Goal: Navigation & Orientation: Understand site structure

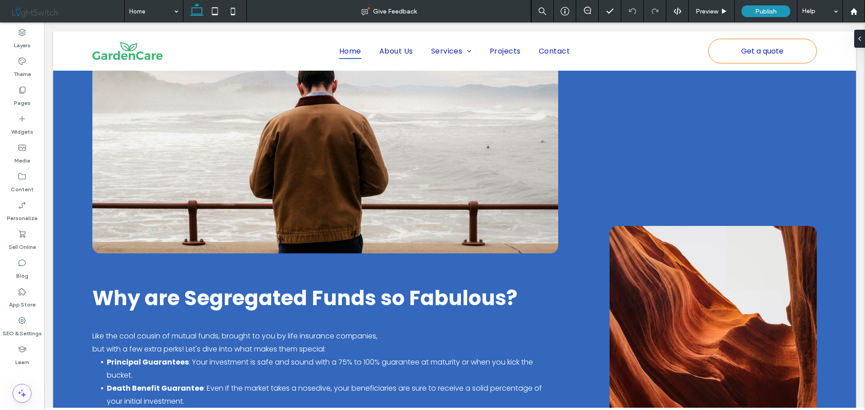
scroll to position [1266, 0]
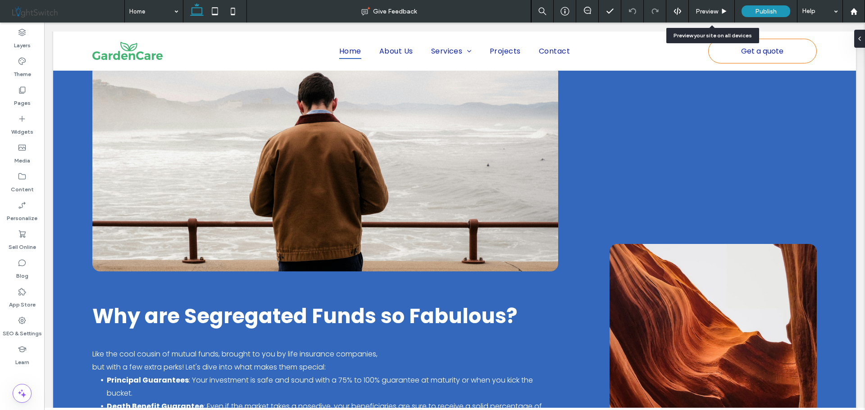
click at [704, 12] on span "Preview" at bounding box center [706, 12] width 23 height 8
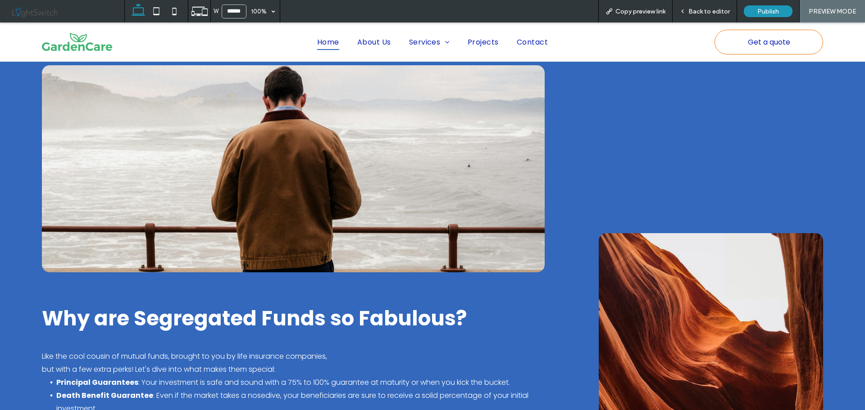
scroll to position [1281, 0]
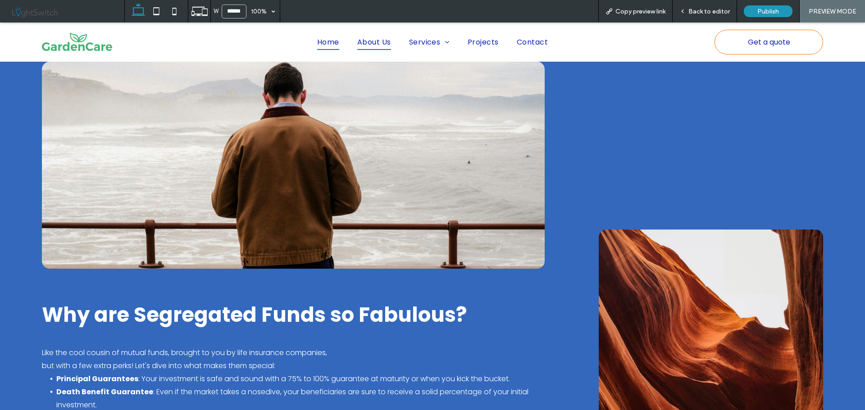
click at [365, 43] on span "About Us" at bounding box center [374, 42] width 34 height 16
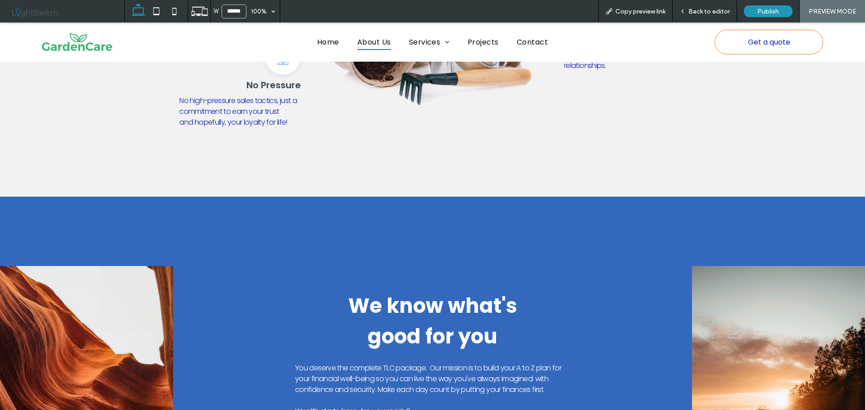
scroll to position [739, 0]
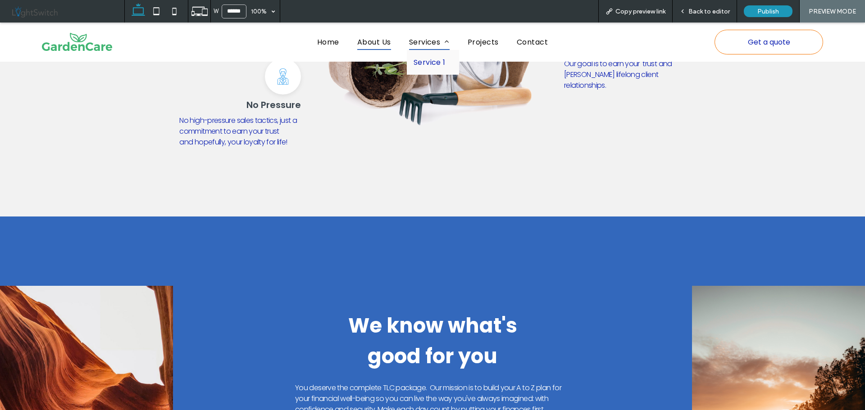
click at [425, 41] on span "Services" at bounding box center [429, 42] width 41 height 16
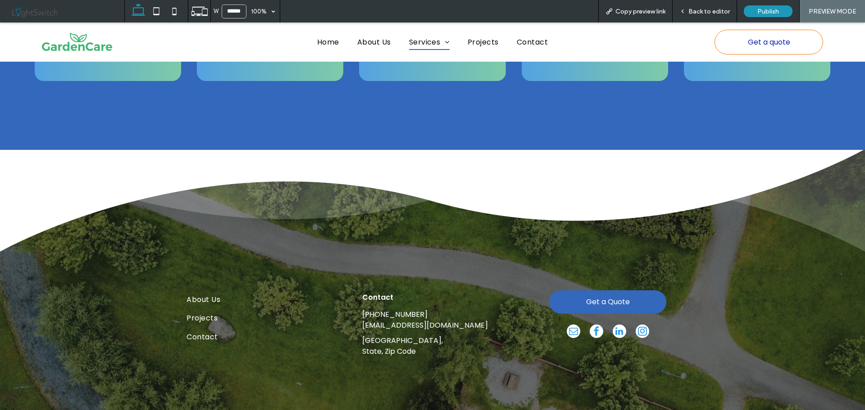
scroll to position [1274, 0]
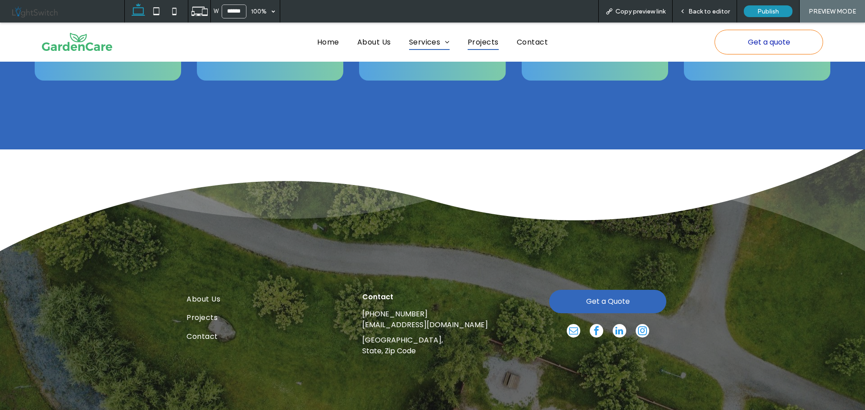
click at [482, 42] on span "Projects" at bounding box center [483, 42] width 31 height 16
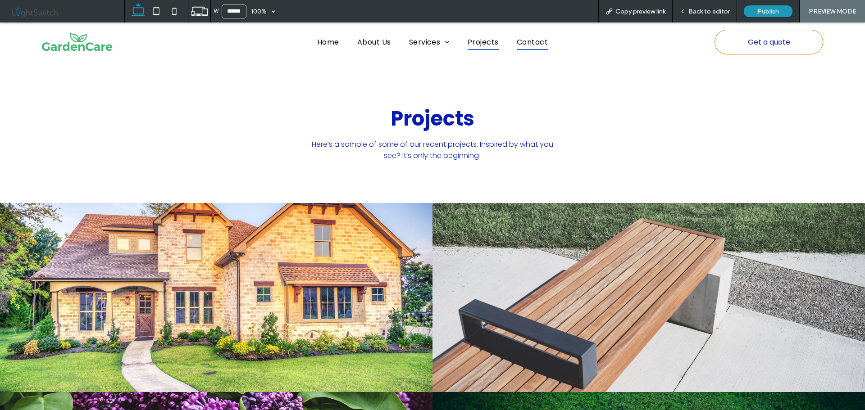
click at [529, 46] on span "Contact" at bounding box center [532, 42] width 31 height 16
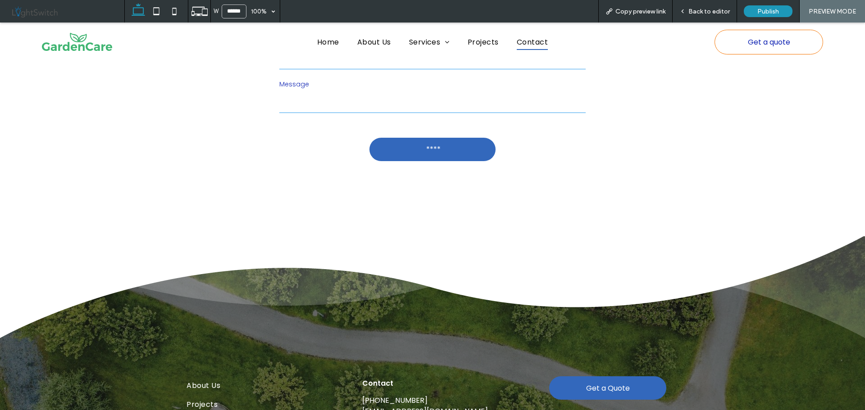
scroll to position [449, 0]
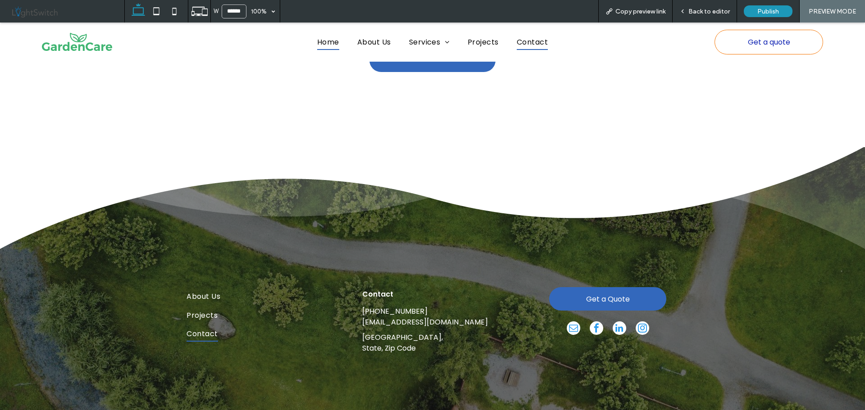
click at [319, 45] on span "Home" at bounding box center [328, 42] width 22 height 16
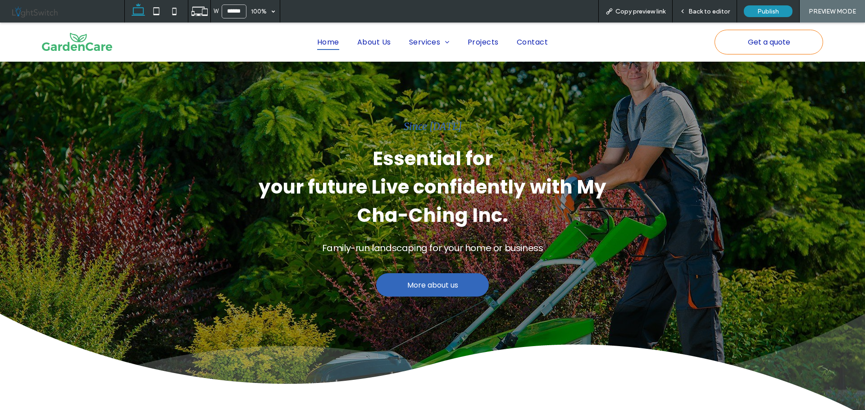
click at [706, 8] on span "Back to editor" at bounding box center [708, 12] width 41 height 8
